Goal: Task Accomplishment & Management: Use online tool/utility

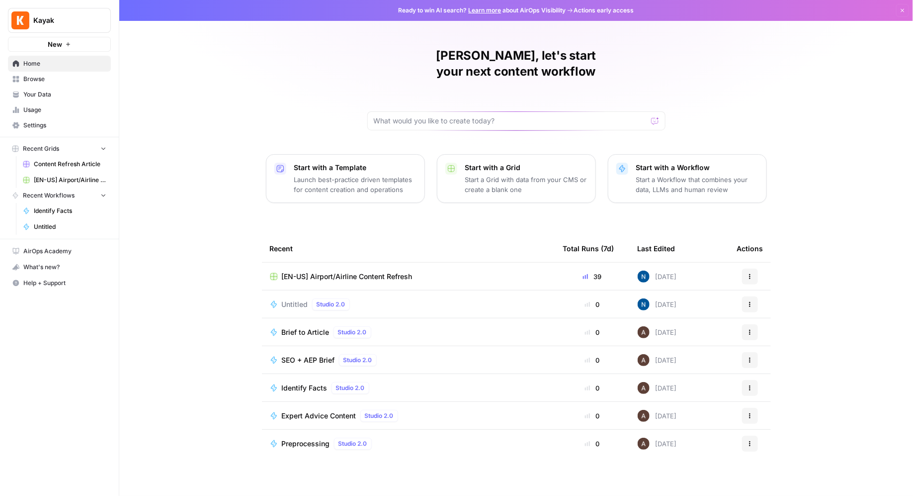
click at [57, 167] on span "Content Refresh Article" at bounding box center [70, 164] width 73 height 9
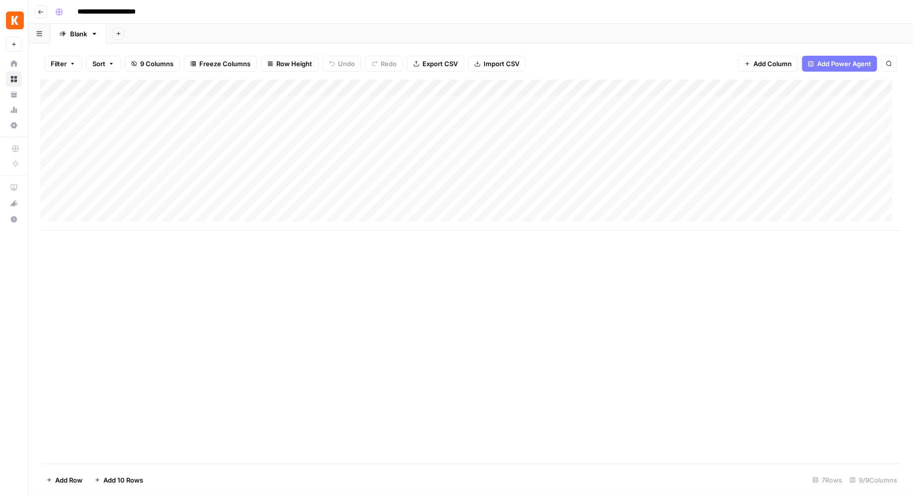
click at [301, 302] on div "Add Column" at bounding box center [470, 272] width 861 height 384
click at [201, 103] on div "Add Column" at bounding box center [471, 155] width 862 height 151
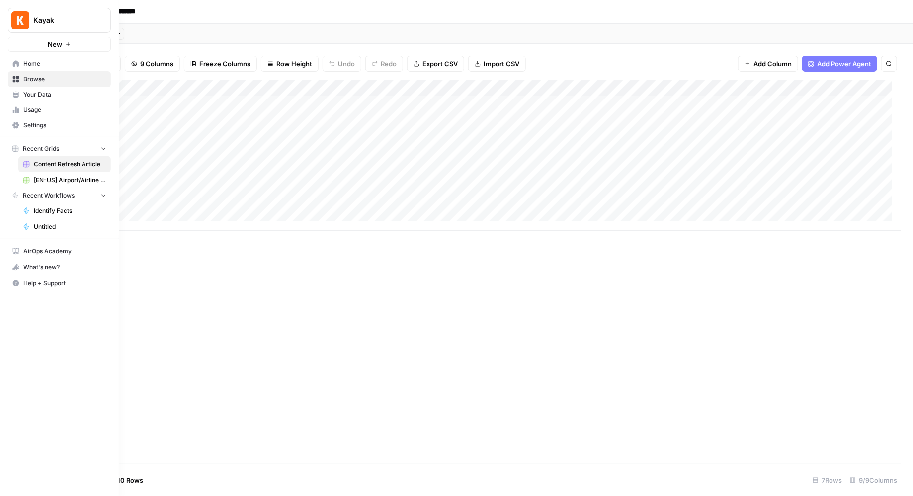
click at [62, 176] on span "[EN-US] Airport/Airline Content Refresh" at bounding box center [70, 179] width 73 height 9
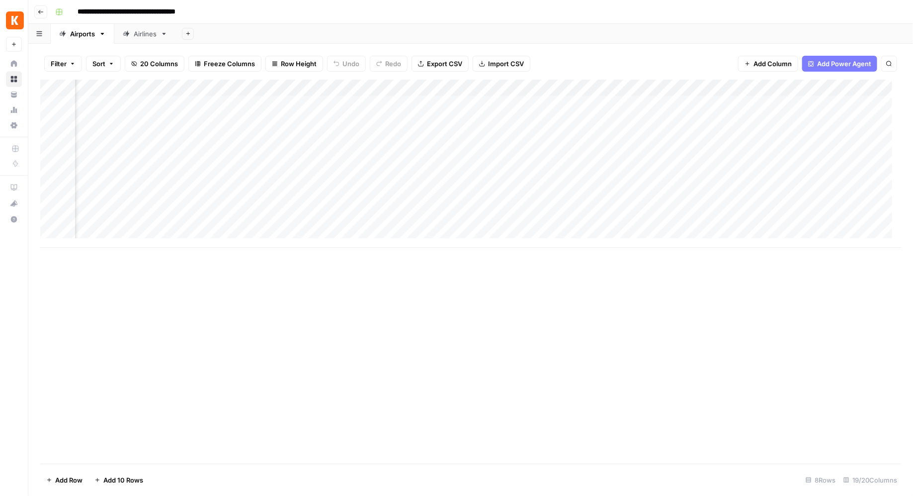
scroll to position [0, 413]
click at [493, 104] on div "Add Column" at bounding box center [471, 164] width 862 height 168
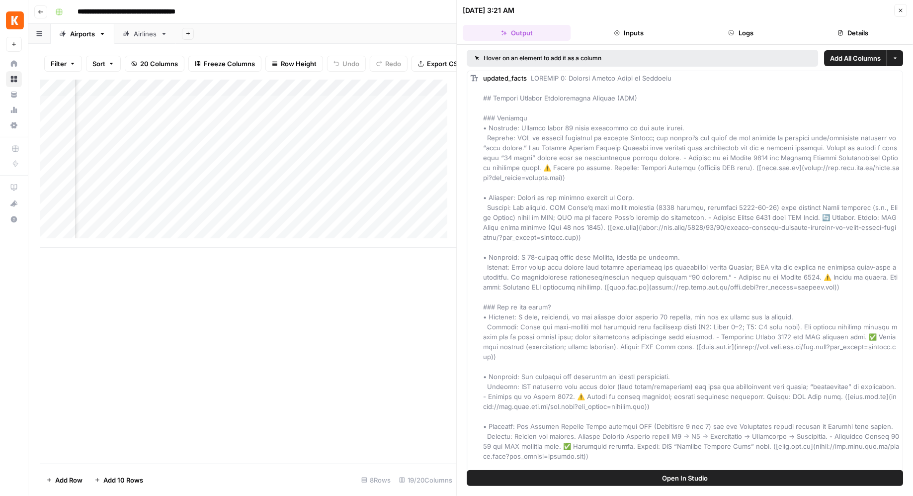
click at [638, 28] on button "Inputs" at bounding box center [629, 33] width 108 height 16
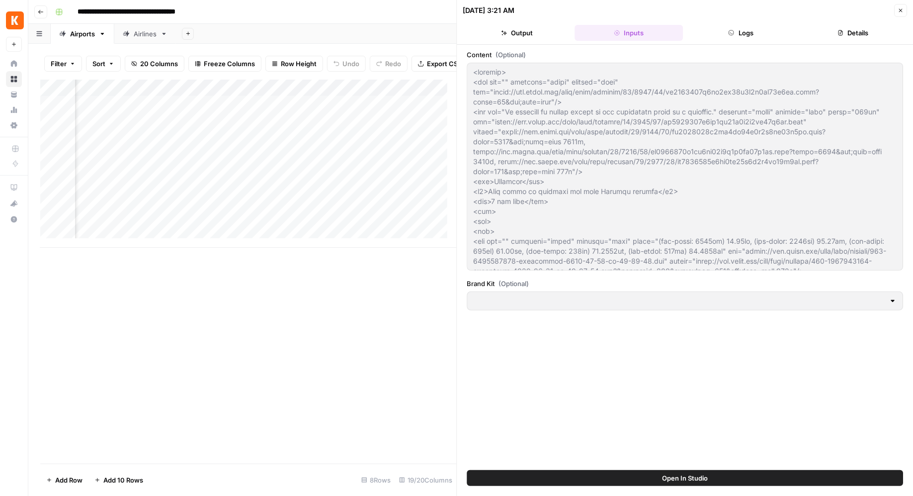
click at [759, 27] on button "Logs" at bounding box center [741, 33] width 108 height 16
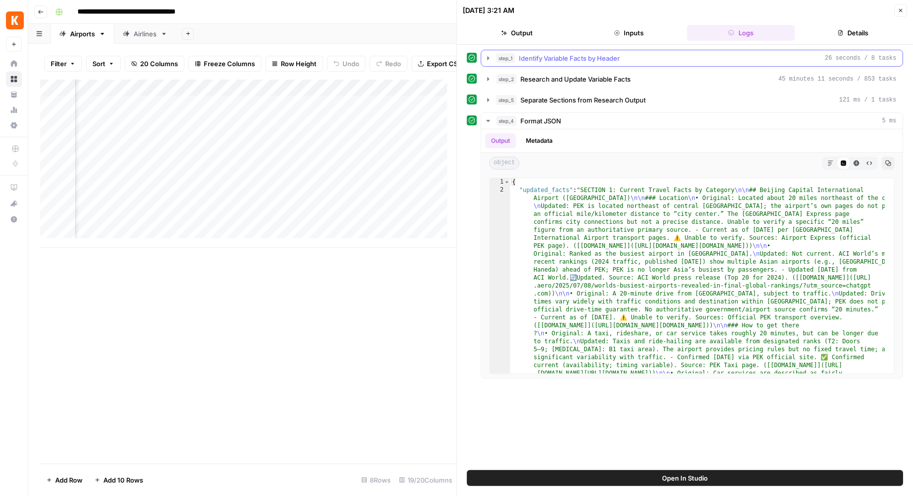
click at [486, 55] on icon "button" at bounding box center [489, 58] width 8 height 8
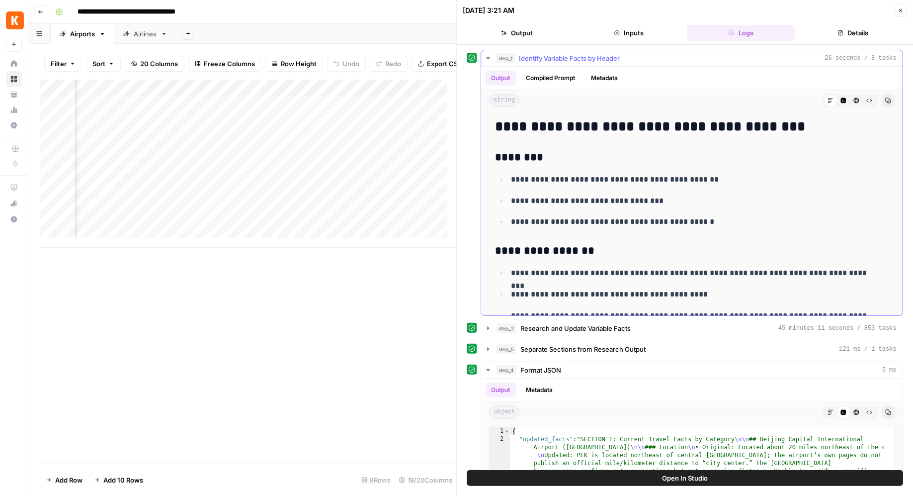
click at [528, 74] on button "Compiled Prompt" at bounding box center [551, 78] width 61 height 15
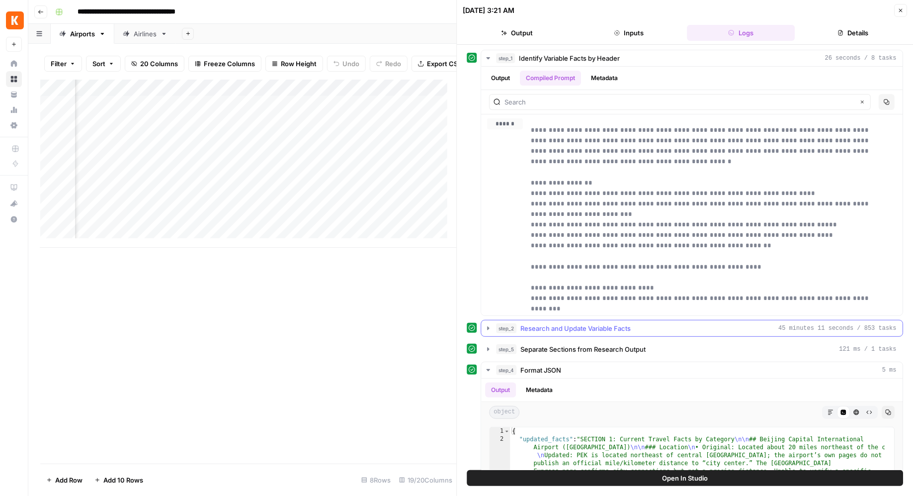
click at [490, 325] on icon "button" at bounding box center [489, 328] width 8 height 8
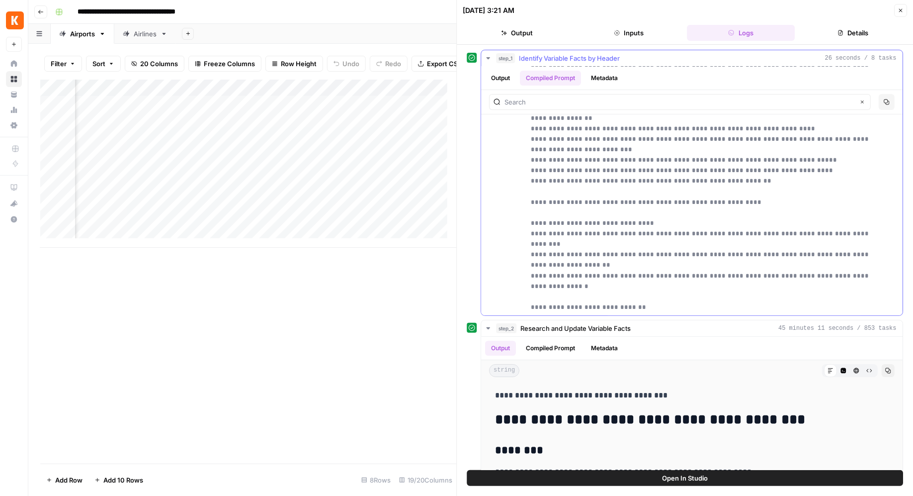
scroll to position [135, 0]
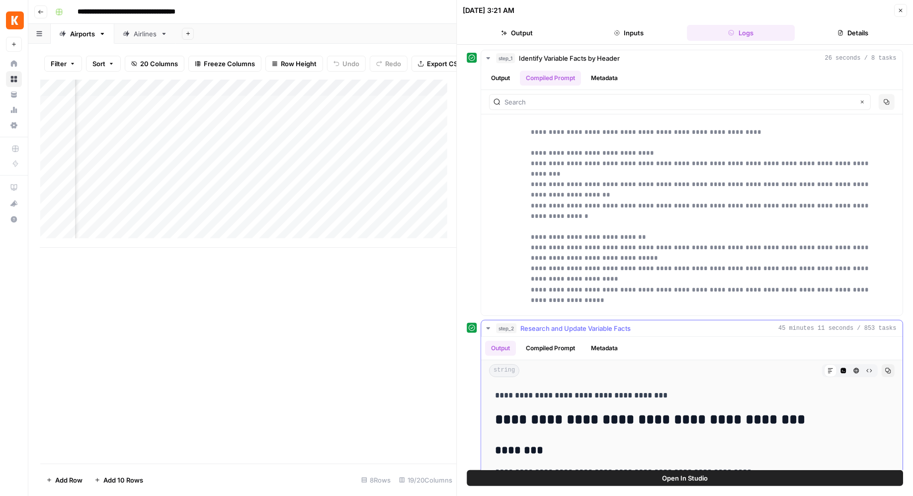
click at [561, 348] on button "Compiled Prompt" at bounding box center [551, 348] width 61 height 15
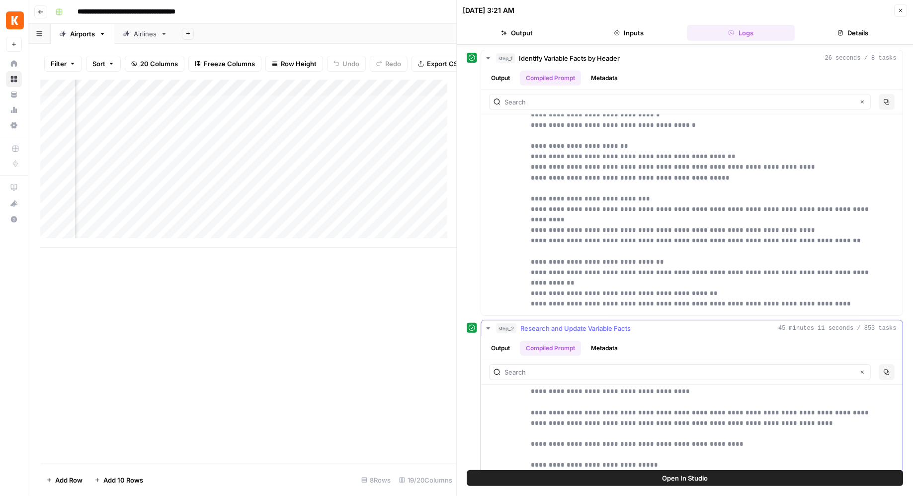
scroll to position [0, 0]
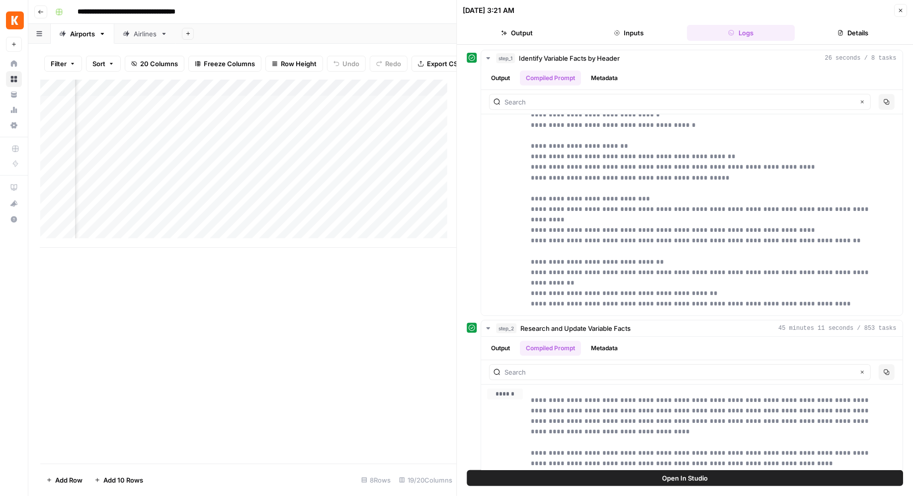
click at [837, 36] on button "Details" at bounding box center [853, 33] width 108 height 16
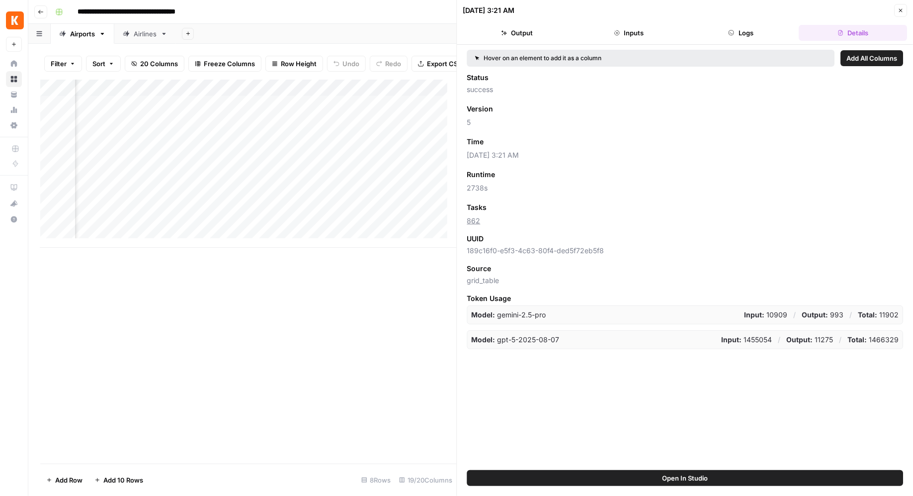
click at [897, 10] on button "Close" at bounding box center [900, 10] width 13 height 13
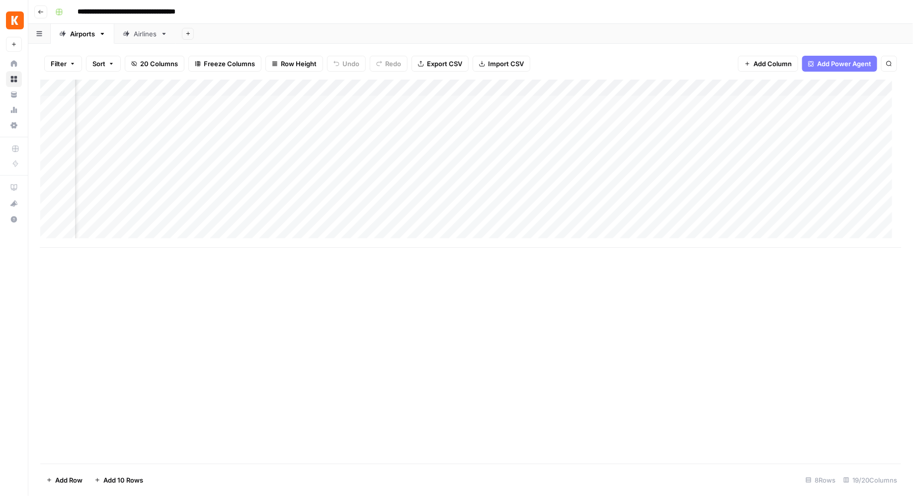
scroll to position [0, 791]
click at [674, 105] on div "Add Column" at bounding box center [471, 164] width 862 height 168
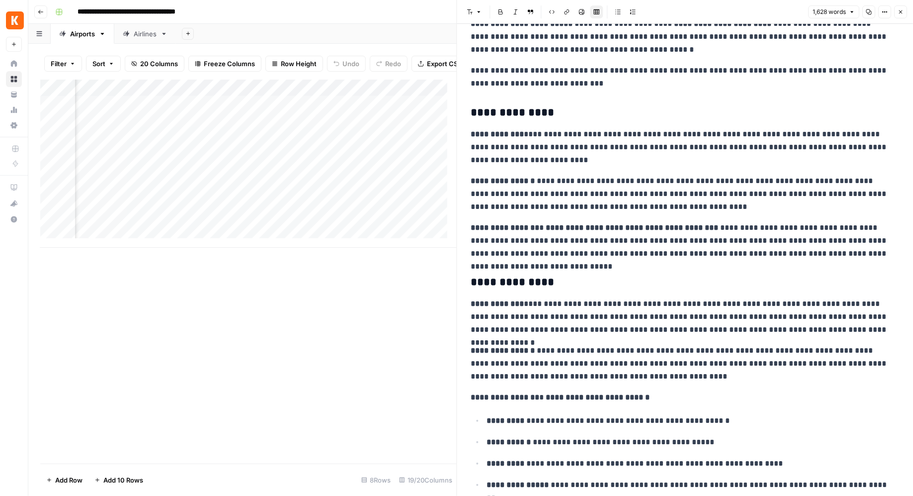
scroll to position [489, 0]
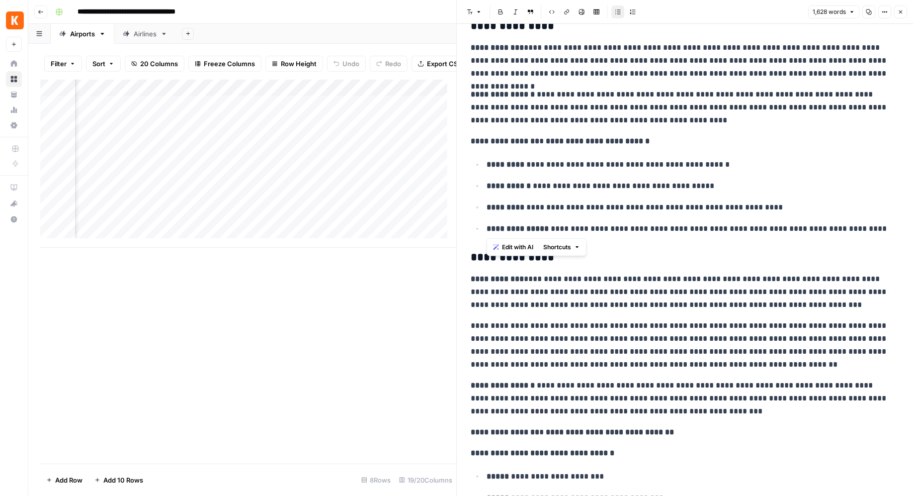
drag, startPoint x: 487, startPoint y: 164, endPoint x: 606, endPoint y: 220, distance: 131.0
click at [606, 220] on ul "**********" at bounding box center [685, 197] width 429 height 78
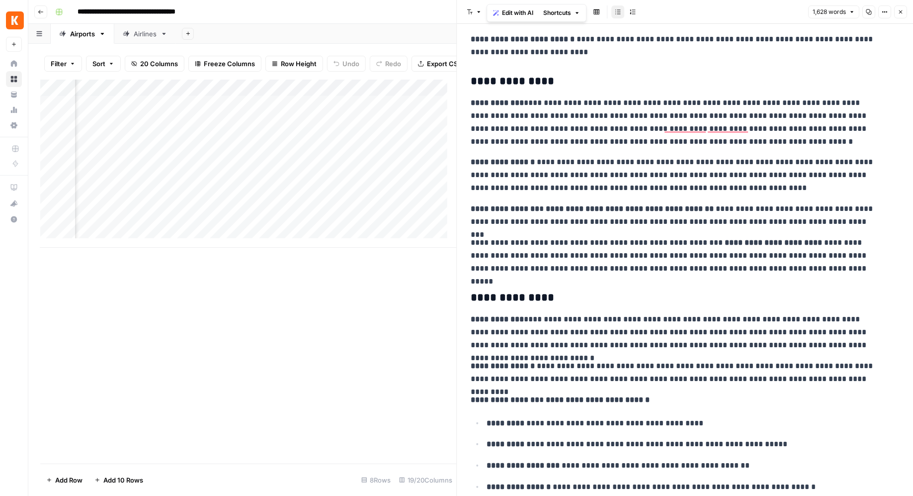
scroll to position [1563, 0]
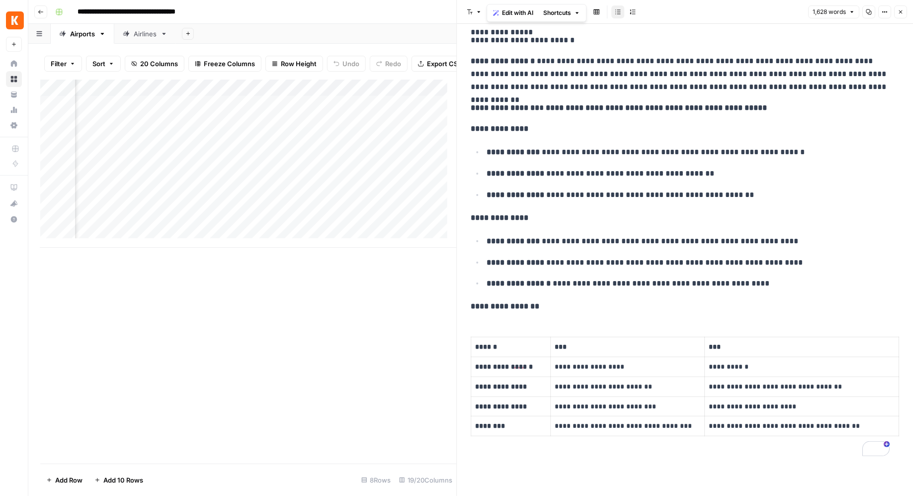
click at [898, 7] on button "Close" at bounding box center [900, 11] width 13 height 13
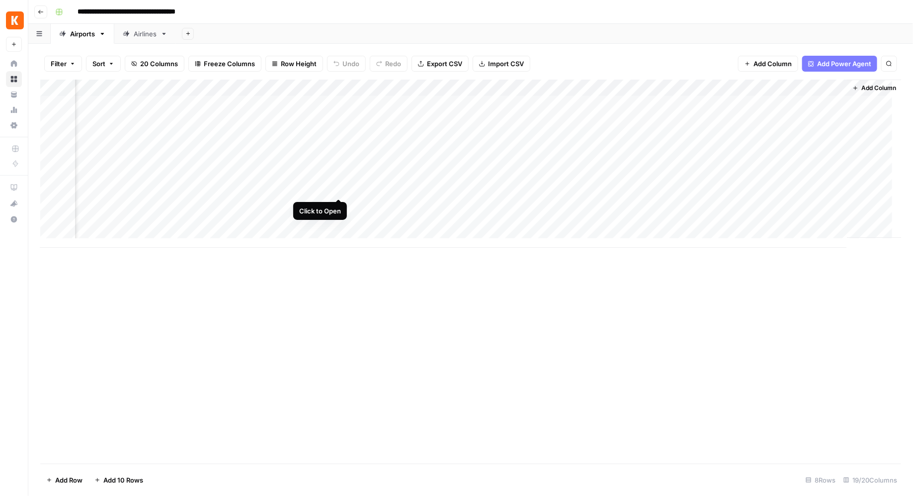
click at [337, 188] on div "Add Column" at bounding box center [471, 164] width 862 height 168
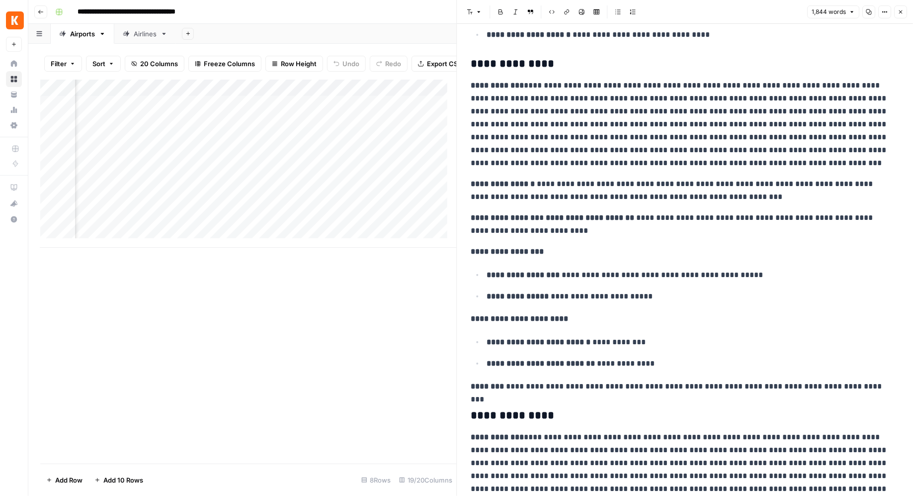
scroll to position [0, 1417]
click at [903, 14] on icon "button" at bounding box center [901, 12] width 6 height 6
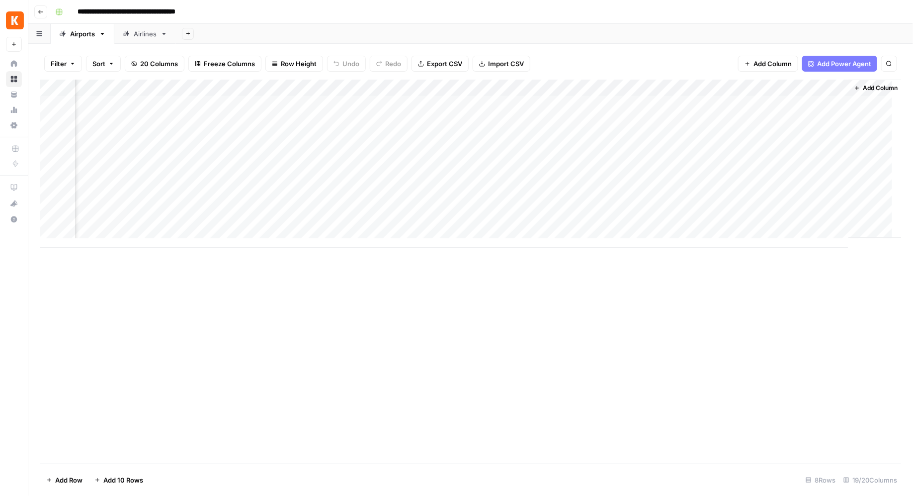
scroll to position [0, 1115]
click at [529, 186] on div "Add Column" at bounding box center [471, 164] width 862 height 168
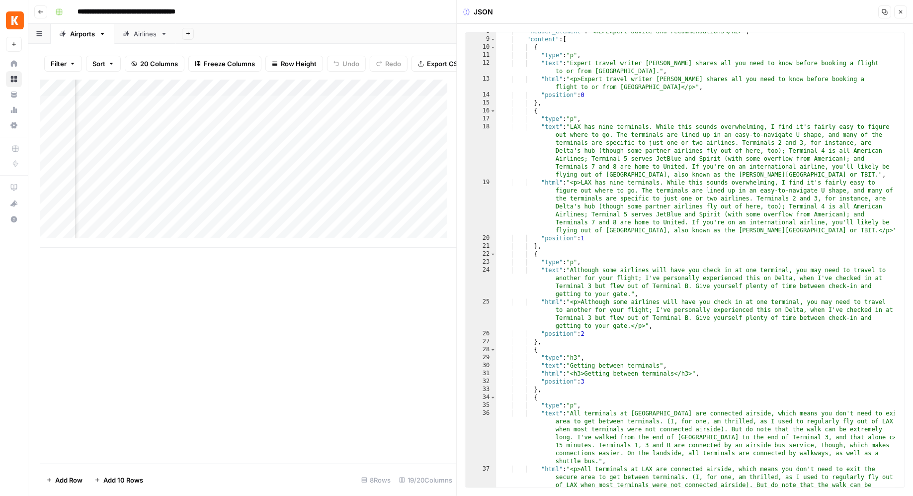
scroll to position [20, 0]
click at [901, 14] on icon "button" at bounding box center [901, 12] width 6 height 6
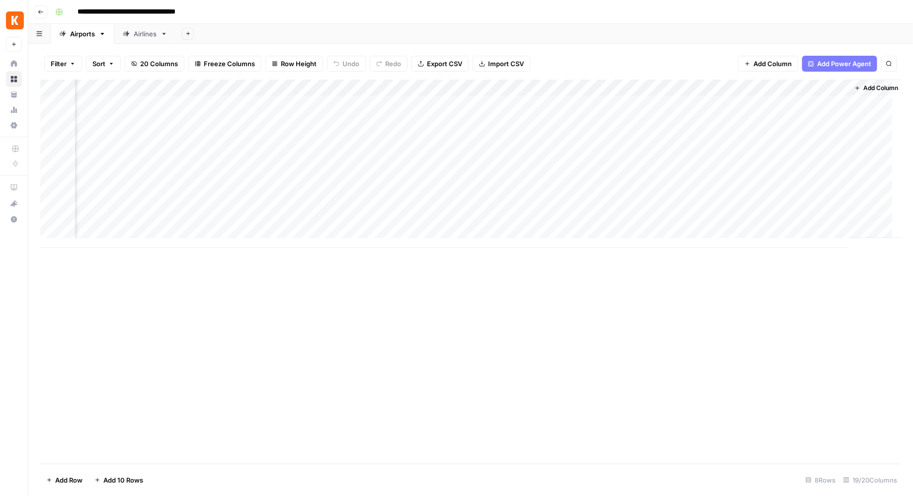
scroll to position [0, 1127]
click at [726, 206] on div "Add Column" at bounding box center [471, 164] width 862 height 168
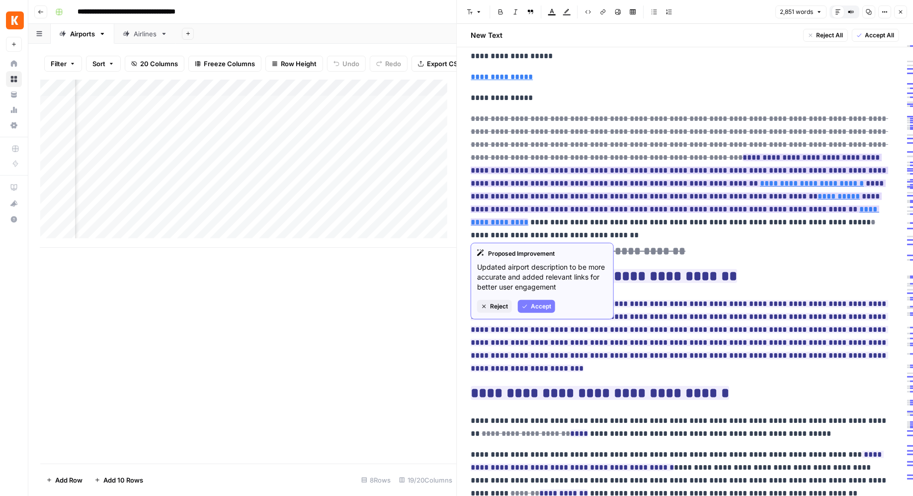
scroll to position [71, 0]
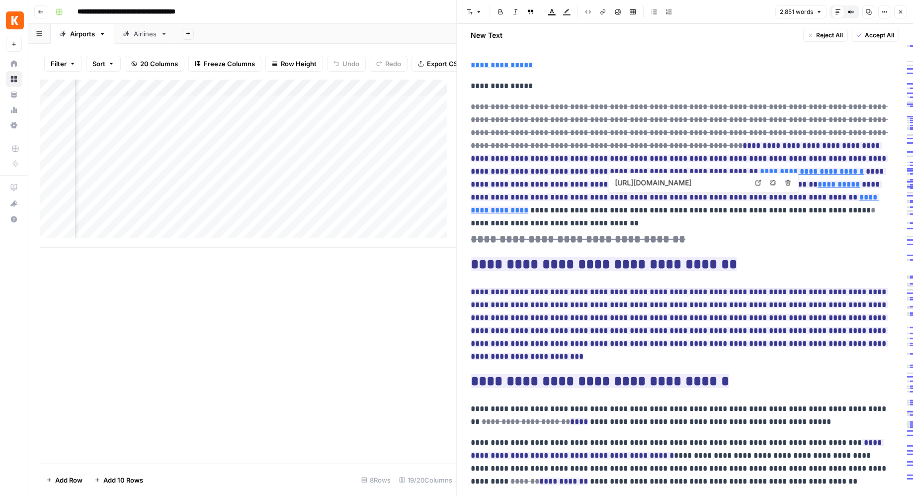
type input "[URL][DOMAIN_NAME]"
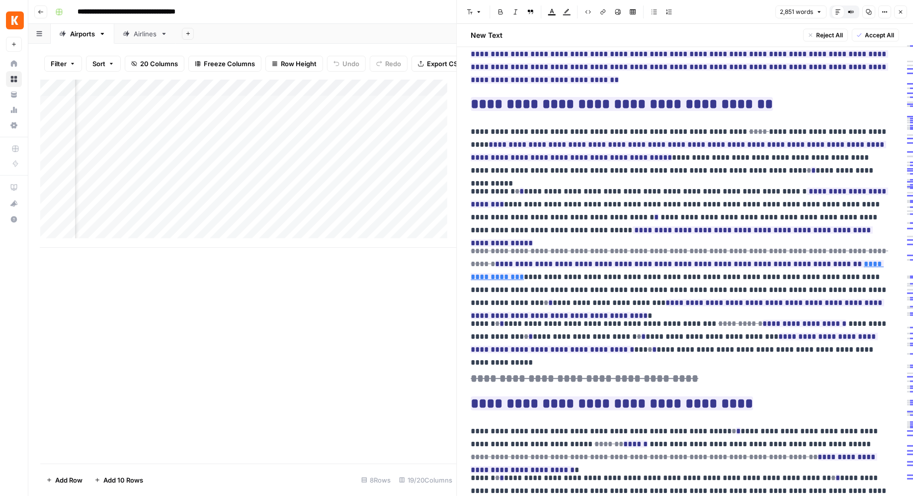
scroll to position [0, 0]
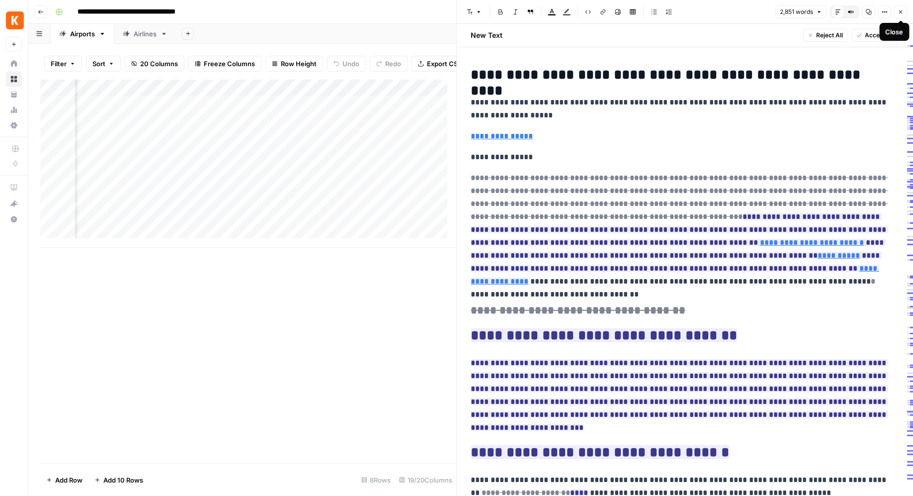
click at [901, 10] on icon "button" at bounding box center [901, 12] width 6 height 6
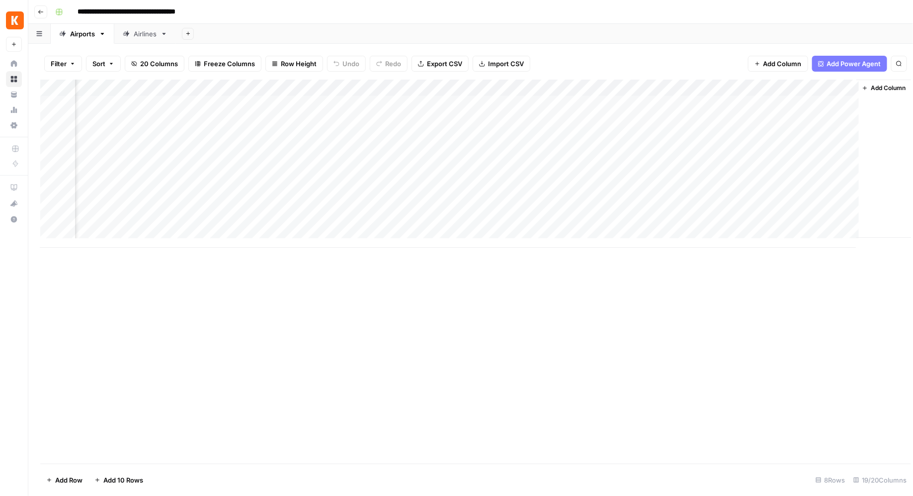
scroll to position [0, 1115]
click at [737, 204] on div "Add Column" at bounding box center [471, 164] width 862 height 168
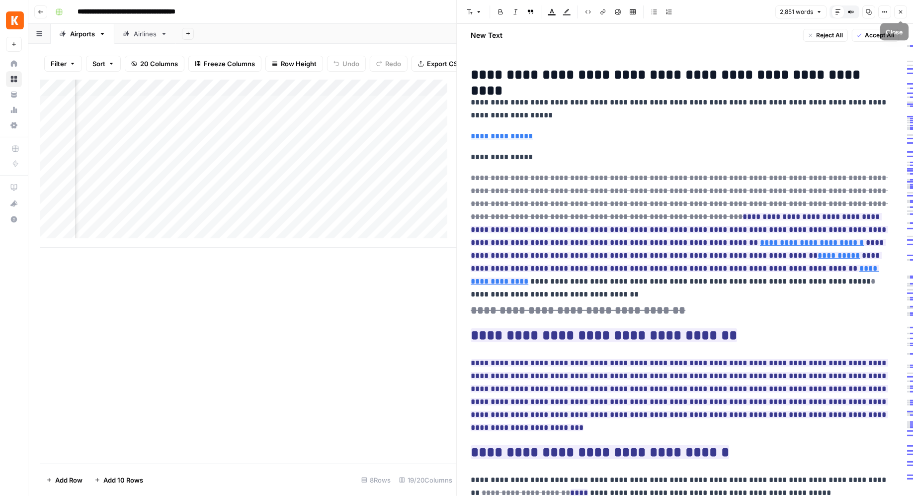
click at [901, 11] on icon "button" at bounding box center [901, 12] width 6 height 6
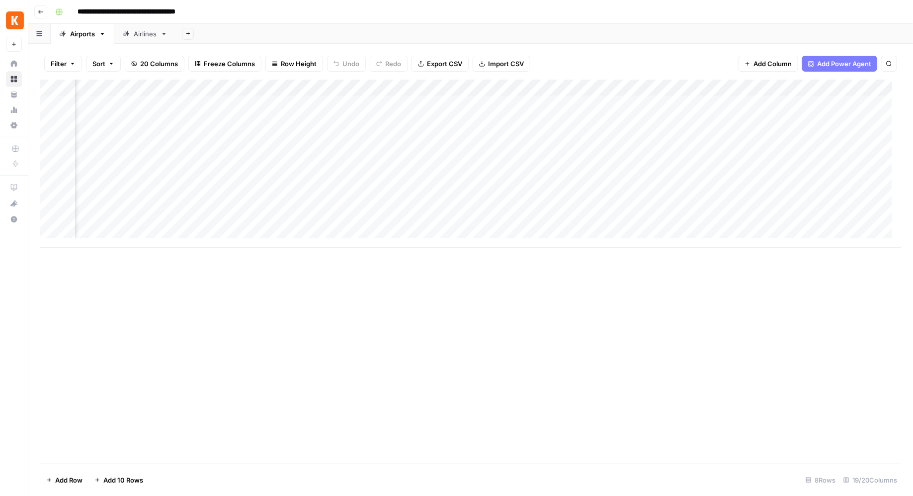
scroll to position [0, 1127]
